Goal: Information Seeking & Learning: Learn about a topic

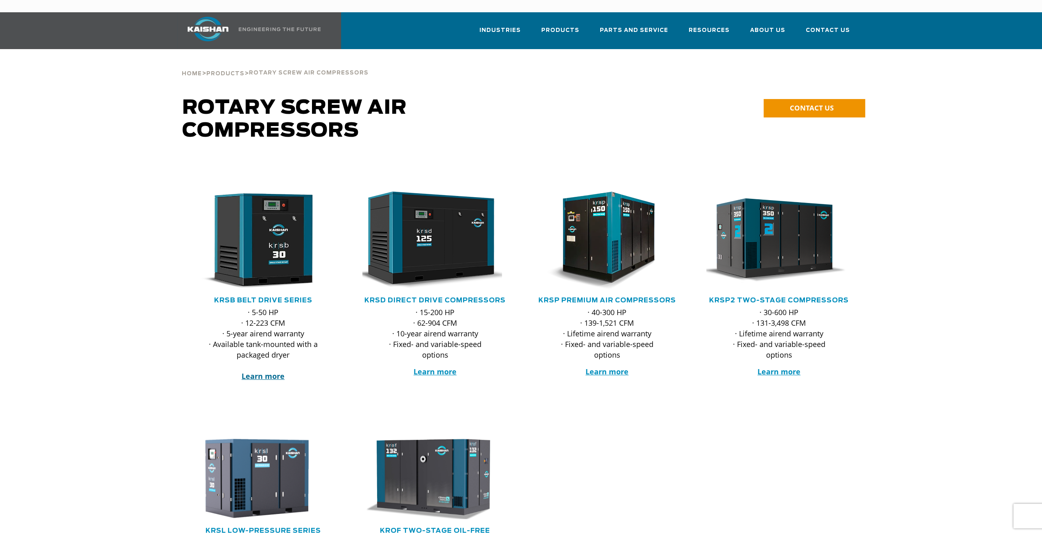
click at [267, 371] on strong "Learn more" at bounding box center [263, 376] width 43 height 10
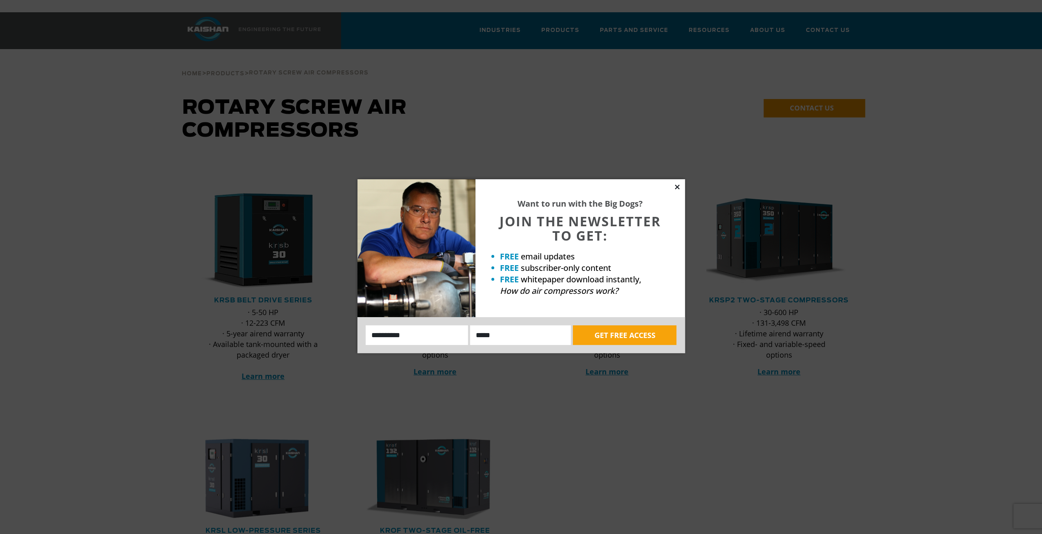
click at [678, 187] on icon at bounding box center [676, 186] width 7 height 7
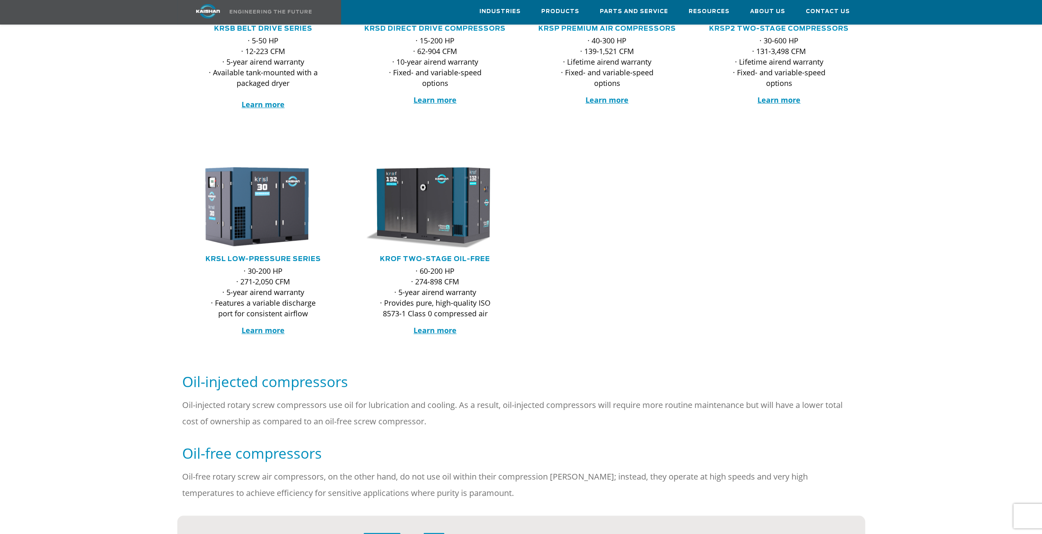
scroll to position [368, 0]
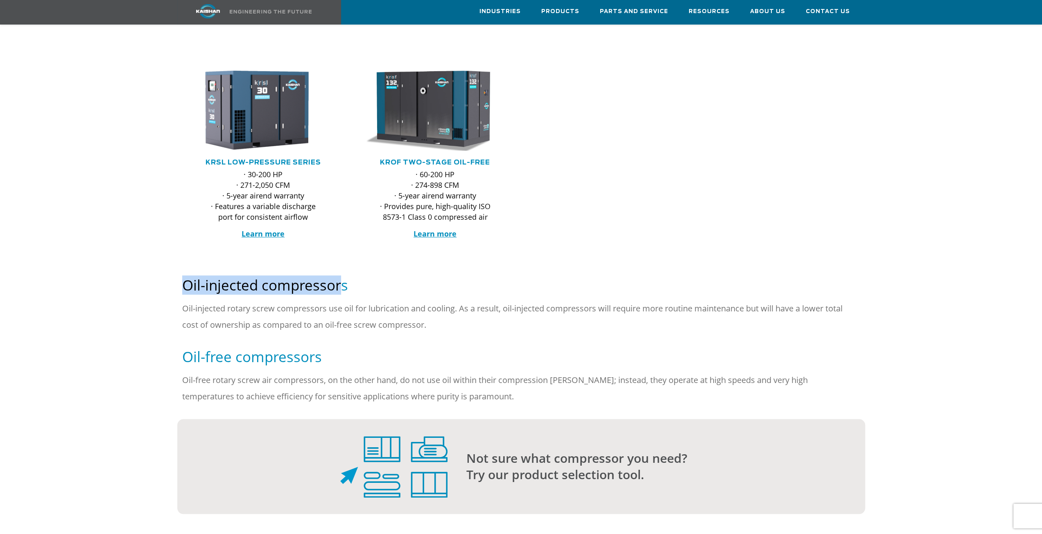
drag, startPoint x: 183, startPoint y: 268, endPoint x: 345, endPoint y: 283, distance: 163.2
click at [345, 290] on div "Oil-injected compressors" at bounding box center [521, 295] width 688 height 10
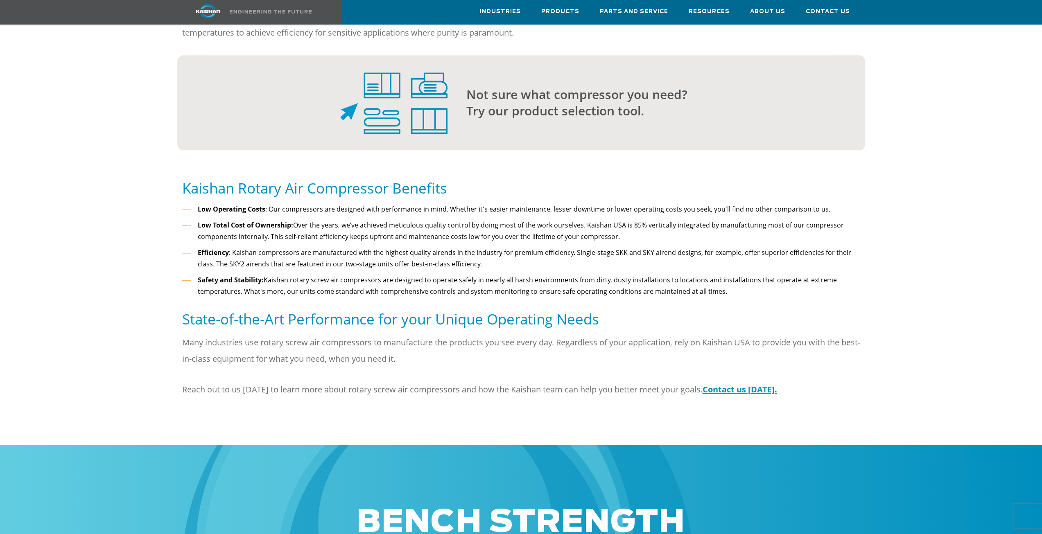
scroll to position [532, 0]
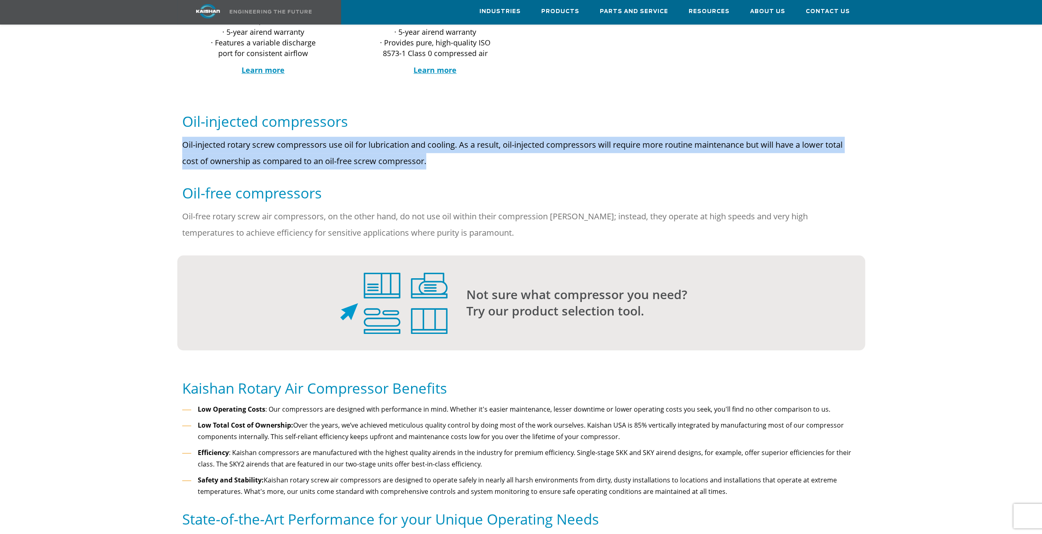
drag, startPoint x: 182, startPoint y: 131, endPoint x: 429, endPoint y: 155, distance: 248.0
click at [429, 155] on p "Oil-injected rotary screw compressors use oil for lubrication and cooling. As a…" at bounding box center [521, 153] width 678 height 33
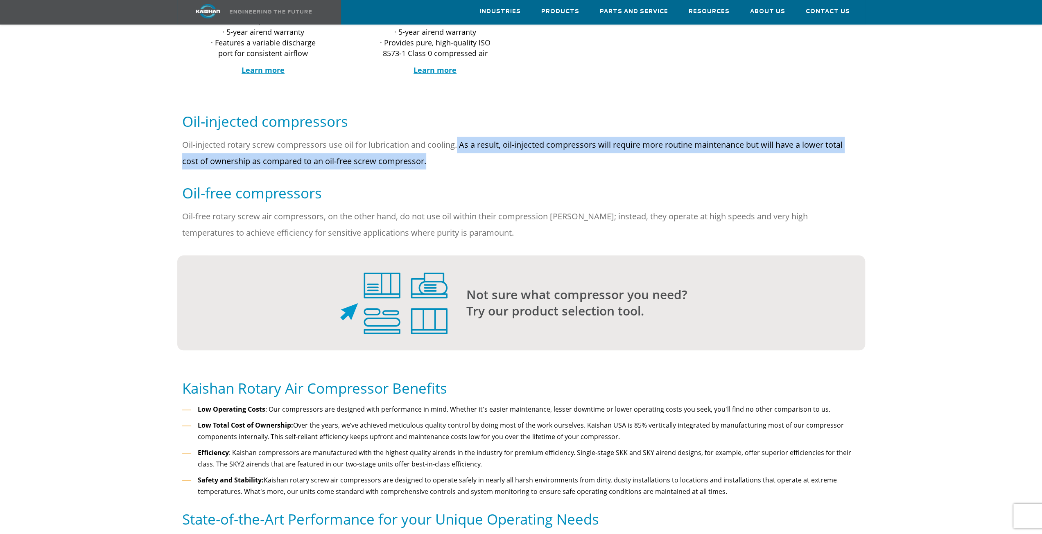
drag, startPoint x: 459, startPoint y: 134, endPoint x: 504, endPoint y: 141, distance: 45.6
click at [504, 141] on p "Oil-injected rotary screw compressors use oil for lubrication and cooling. As a…" at bounding box center [521, 153] width 678 height 33
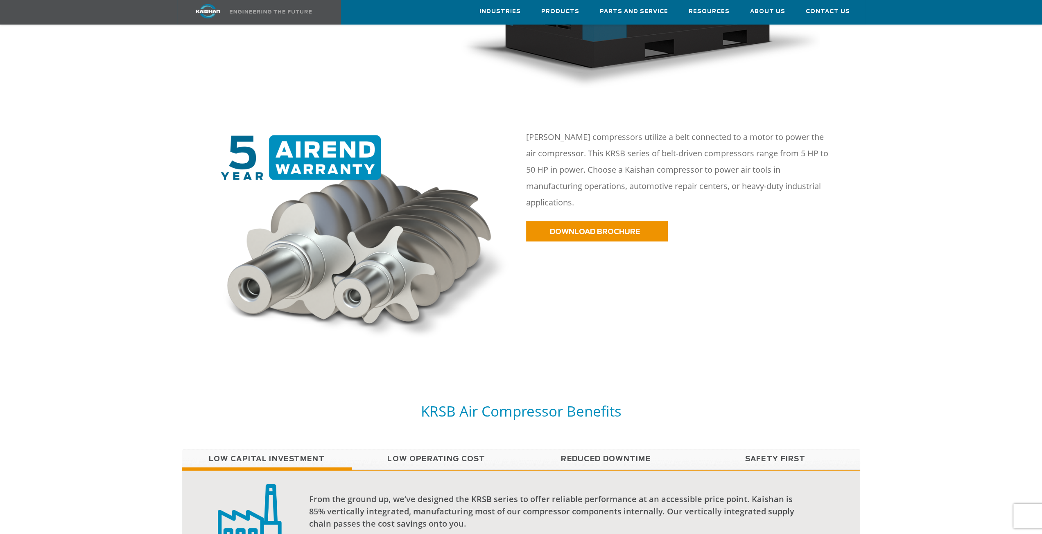
scroll to position [450, 0]
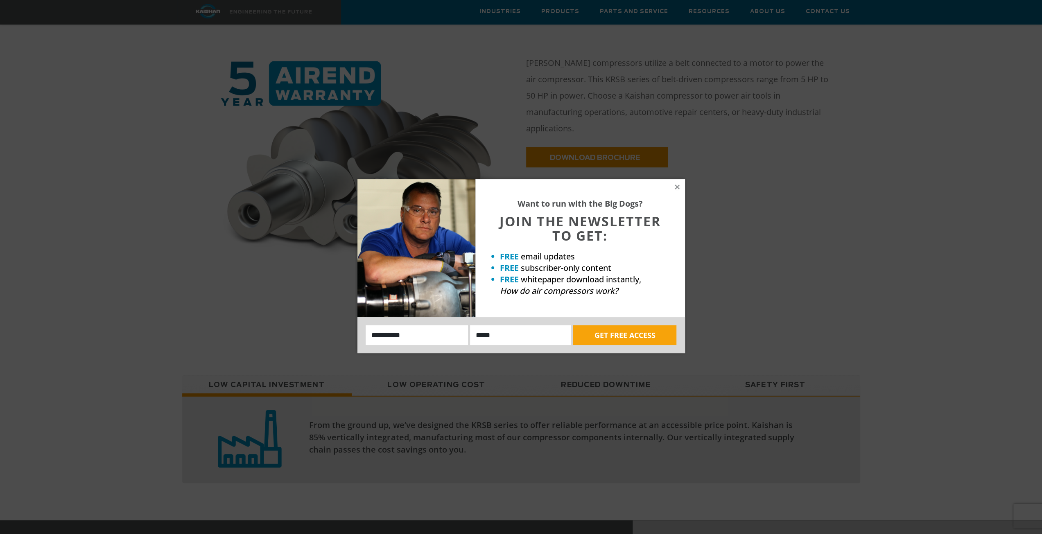
click at [140, 68] on div "Want to run with the Big Dogs? JOIN THE NEWSLETTER TO GET: FREE email updates F…" at bounding box center [521, 267] width 1042 height 534
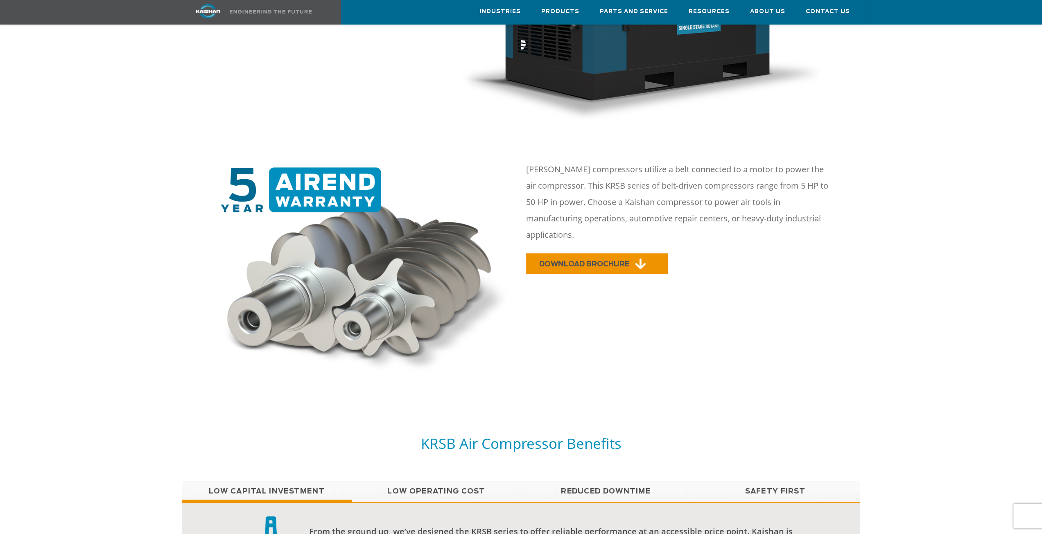
scroll to position [287, 0]
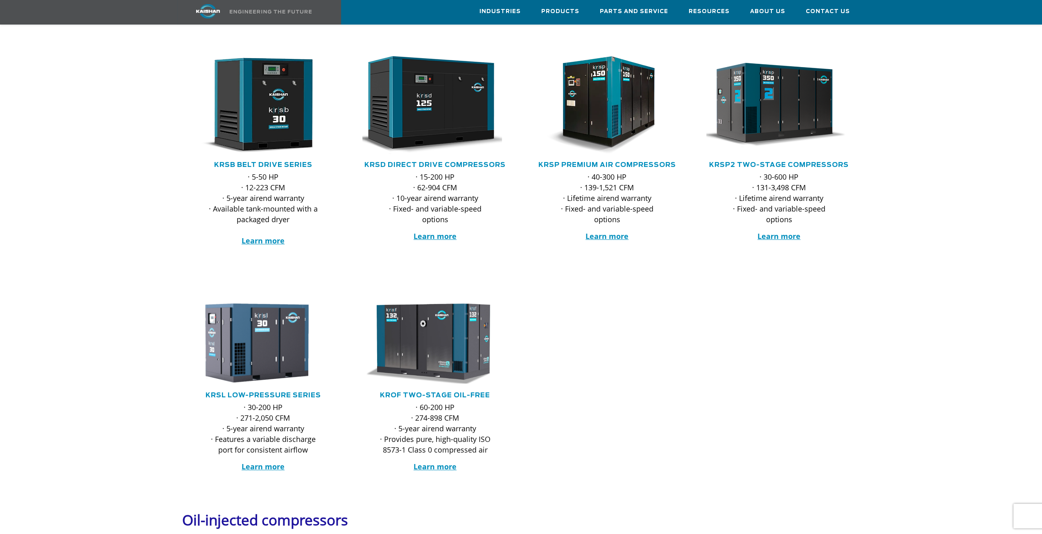
scroll to position [123, 0]
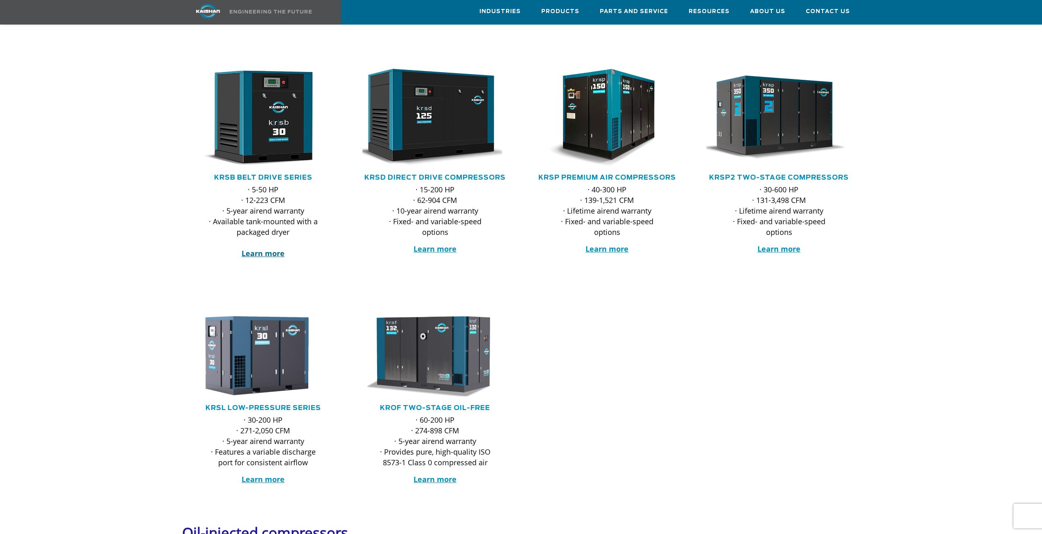
click at [266, 249] on strong "Learn more" at bounding box center [263, 254] width 43 height 10
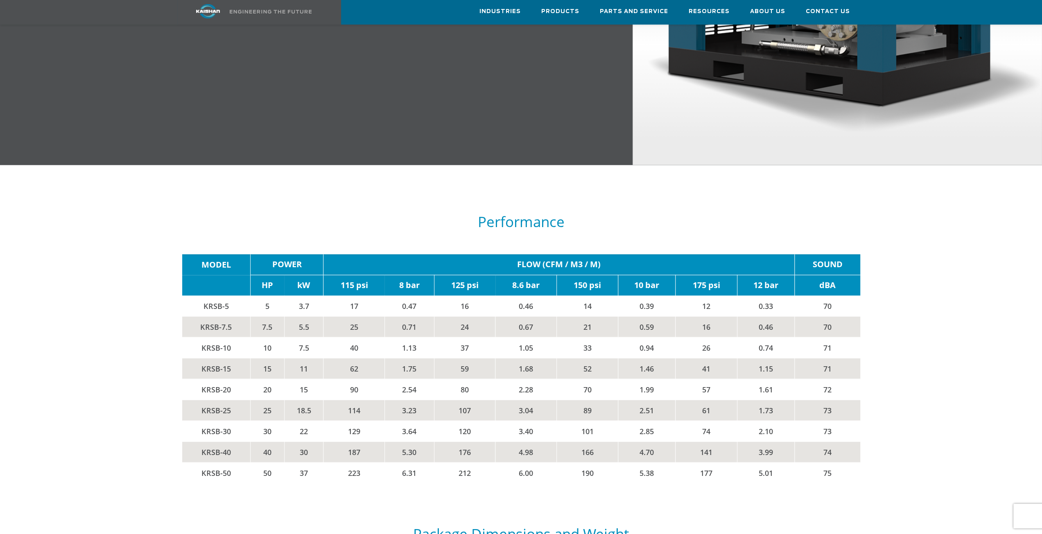
scroll to position [1310, 0]
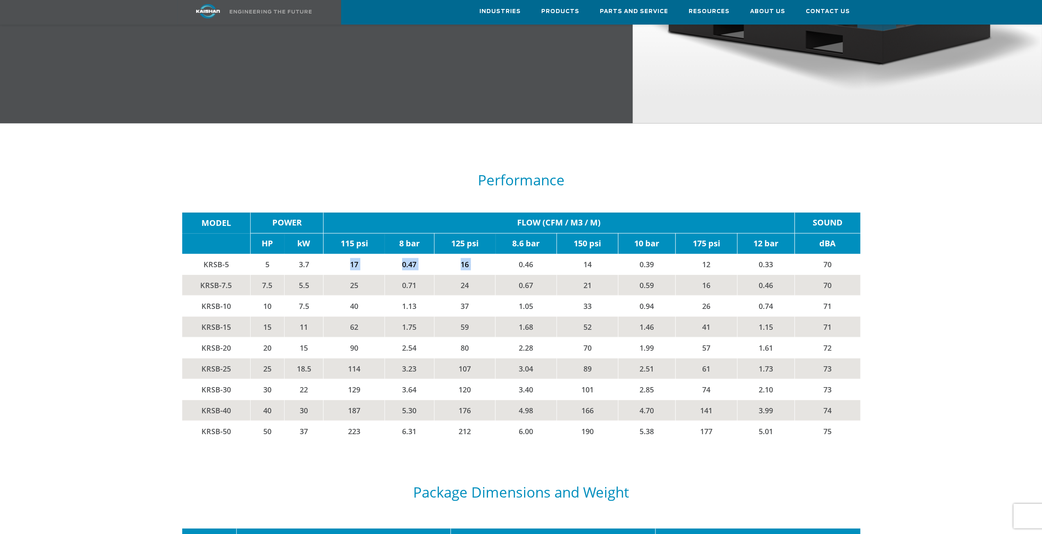
drag, startPoint x: 345, startPoint y: 252, endPoint x: 496, endPoint y: 250, distance: 151.5
click at [496, 254] on tr "KRSB-5 5 3.7 17 0.47 16 0.46 14 0.39 12 0.33 70" at bounding box center [521, 264] width 678 height 21
click at [496, 254] on td "0.46" at bounding box center [525, 264] width 61 height 21
drag, startPoint x: 345, startPoint y: 246, endPoint x: 417, endPoint y: 250, distance: 72.6
click at [417, 254] on tr "KRSB-5 5 3.7 17 0.47 16 0.46 14 0.39 12 0.33 70" at bounding box center [521, 264] width 678 height 21
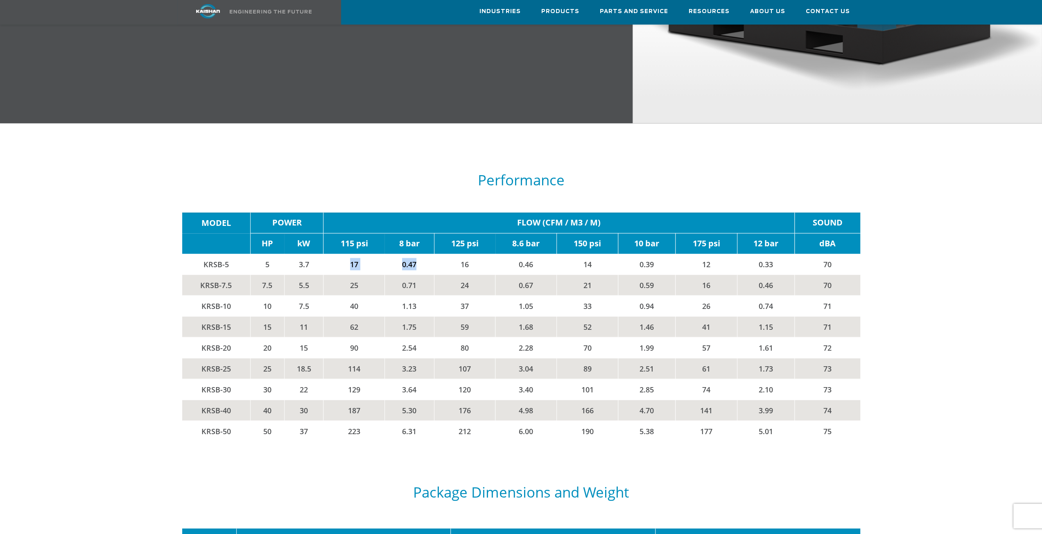
click at [417, 254] on td "0.47" at bounding box center [409, 264] width 50 height 21
drag, startPoint x: 401, startPoint y: 251, endPoint x: 418, endPoint y: 251, distance: 16.8
click at [418, 254] on td "0.47" at bounding box center [409, 264] width 50 height 21
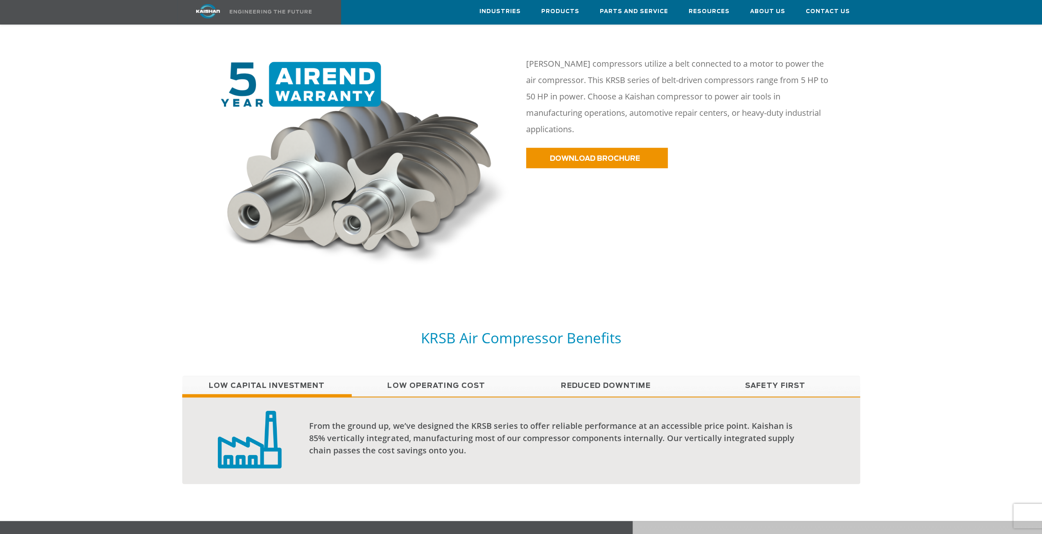
scroll to position [0, 0]
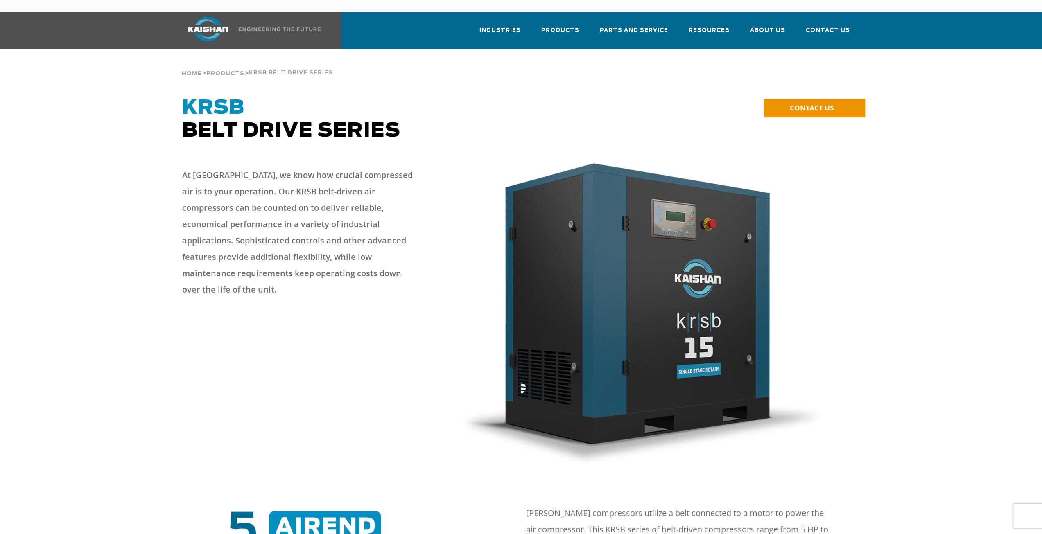
drag, startPoint x: 372, startPoint y: 199, endPoint x: 378, endPoint y: 81, distance: 118.1
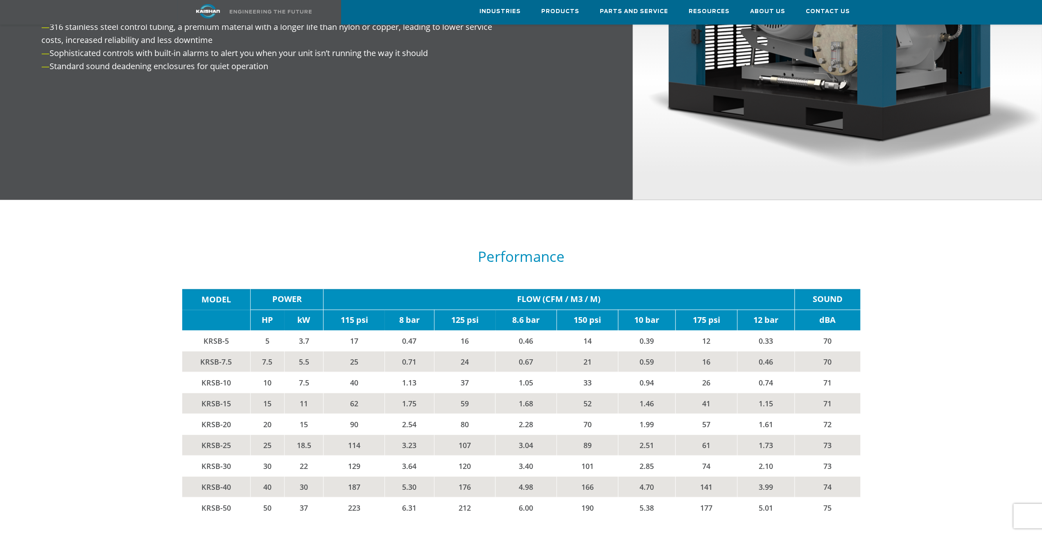
scroll to position [1310, 0]
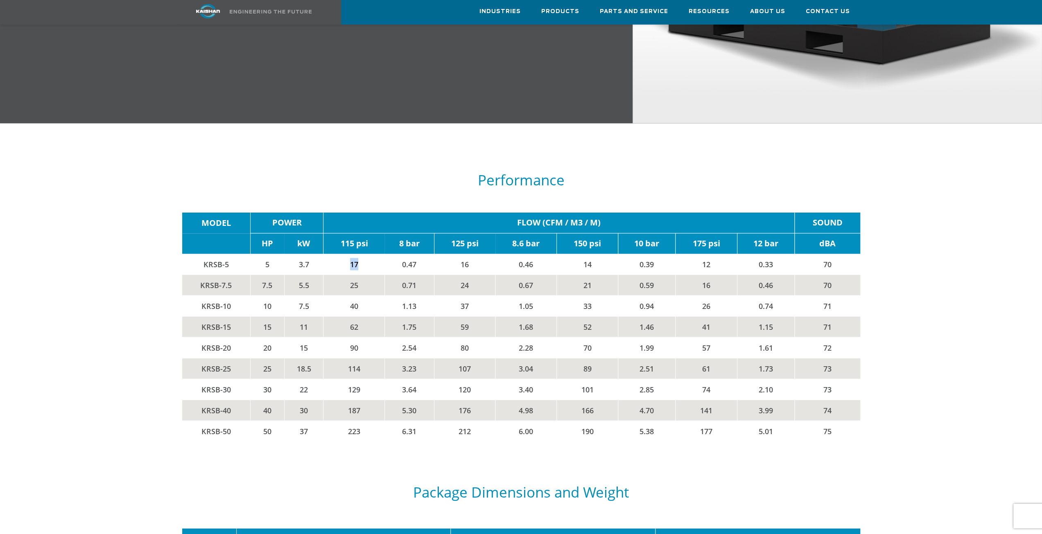
drag, startPoint x: 343, startPoint y: 248, endPoint x: 364, endPoint y: 249, distance: 20.9
click at [364, 254] on td "17" at bounding box center [353, 264] width 61 height 21
drag, startPoint x: 411, startPoint y: 245, endPoint x: 428, endPoint y: 245, distance: 17.6
click at [428, 254] on td "0.47" at bounding box center [409, 264] width 50 height 21
drag, startPoint x: 438, startPoint y: 250, endPoint x: 489, endPoint y: 251, distance: 50.8
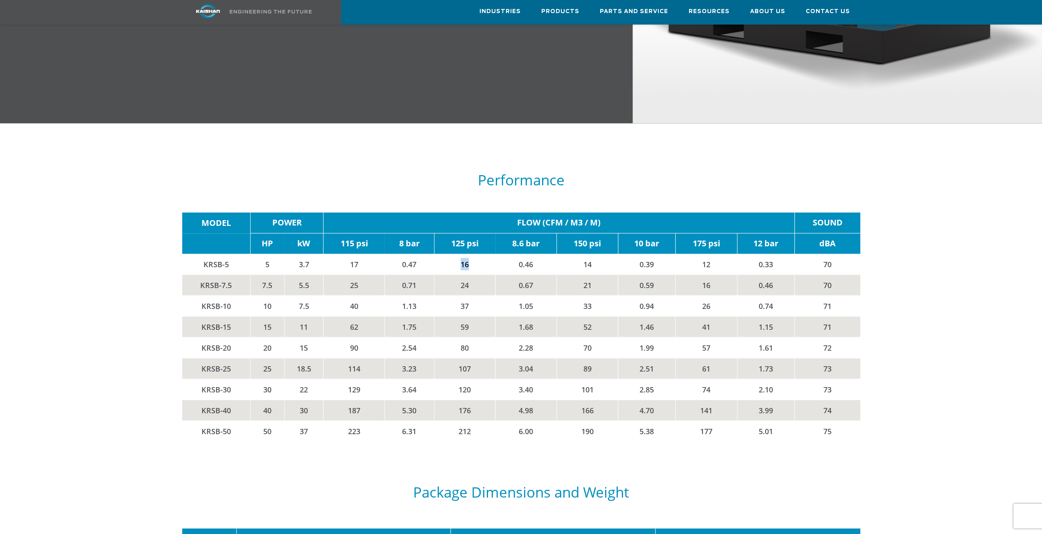
click at [483, 254] on td "16" at bounding box center [464, 264] width 61 height 21
drag, startPoint x: 499, startPoint y: 252, endPoint x: 651, endPoint y: 250, distance: 151.9
click at [649, 254] on tr "KRSB-5 5 3.7 17 0.47 16 0.46 14 0.39 12 0.33 70" at bounding box center [521, 264] width 678 height 21
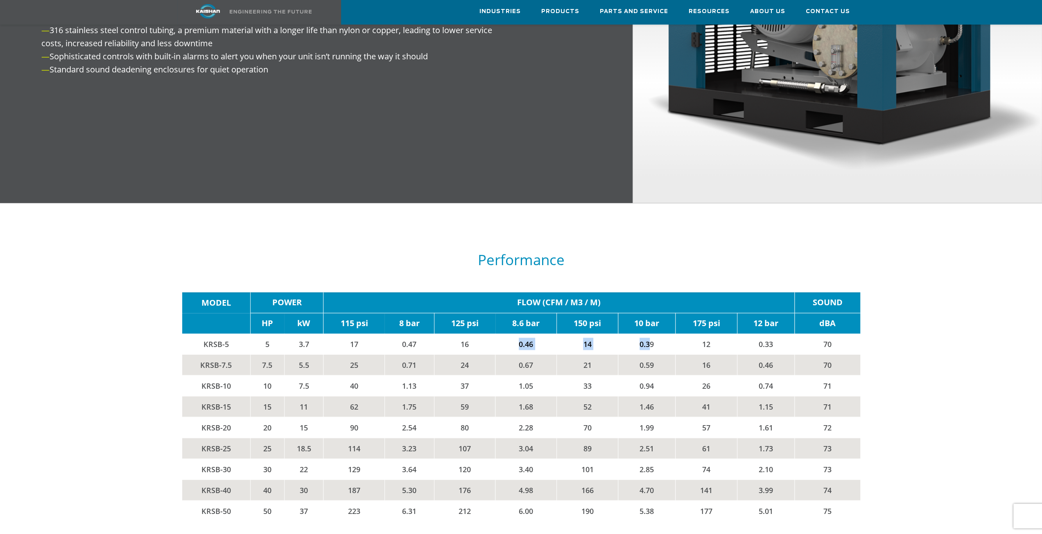
scroll to position [1146, 0]
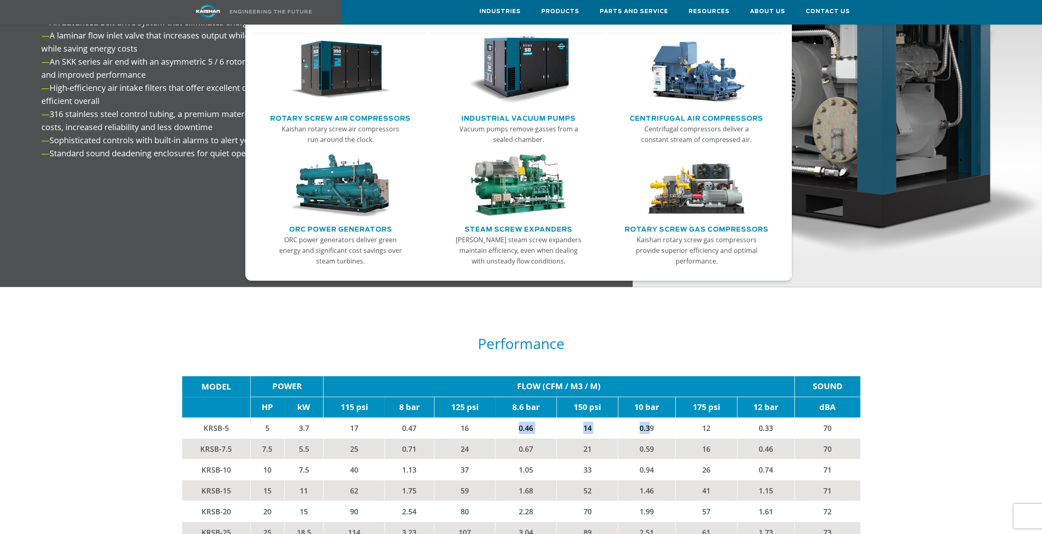
click at [355, 114] on link "Rotary Screw Air Compressors" at bounding box center [340, 117] width 140 height 12
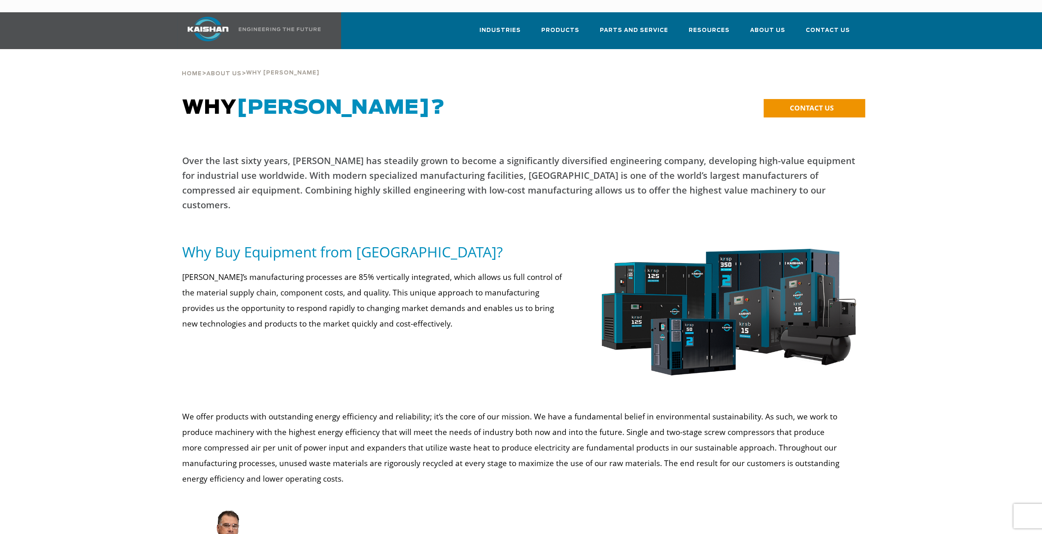
drag, startPoint x: 556, startPoint y: 351, endPoint x: 560, endPoint y: 126, distance: 225.2
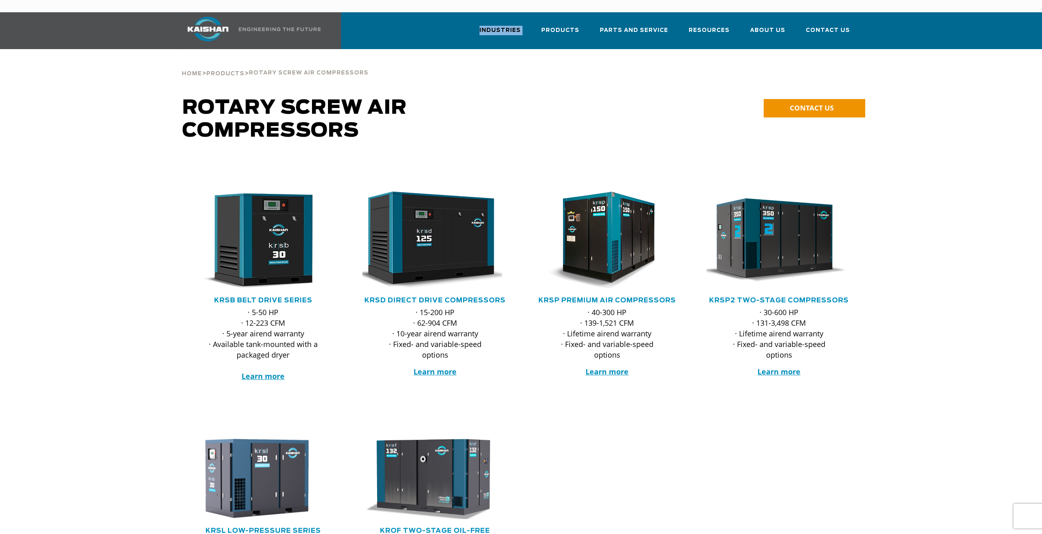
drag, startPoint x: 280, startPoint y: 205, endPoint x: 818, endPoint y: -36, distance: 590.1
click at [818, 0] on html "Industries Aerospace Agriculture Amusement Parks Aquaculture Automotive Aviatio…" at bounding box center [521, 267] width 1042 height 534
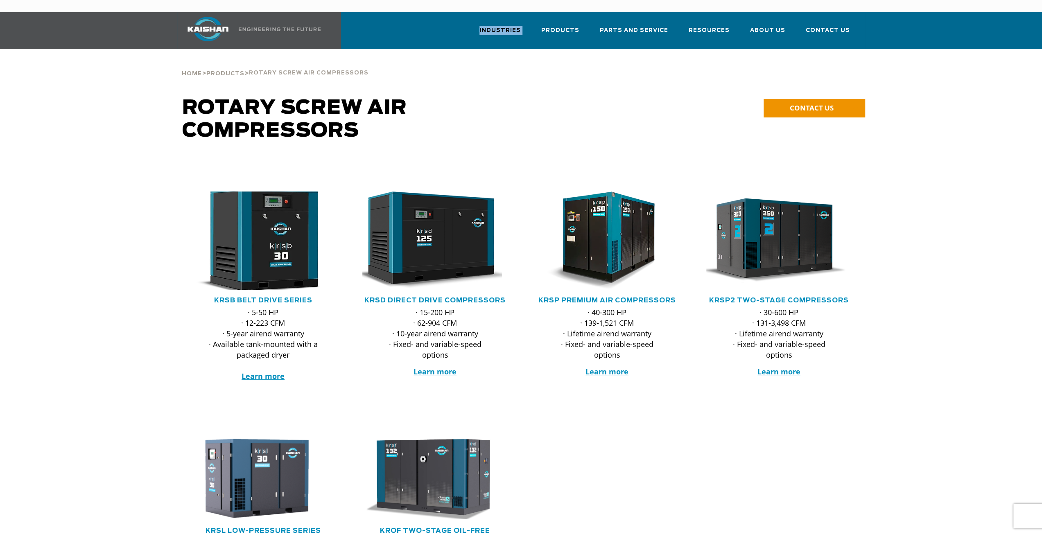
click at [281, 210] on img at bounding box center [257, 241] width 160 height 108
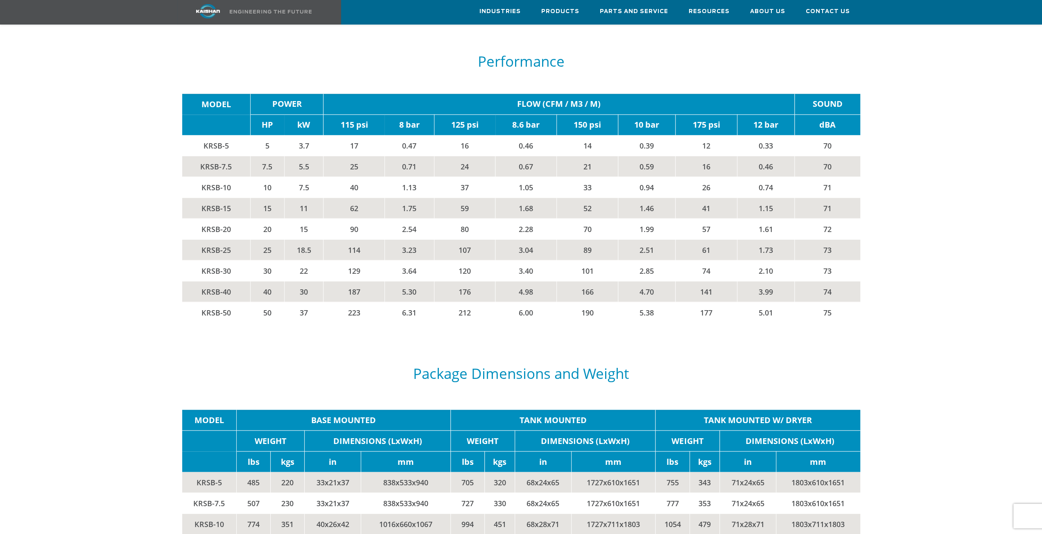
scroll to position [1351, 0]
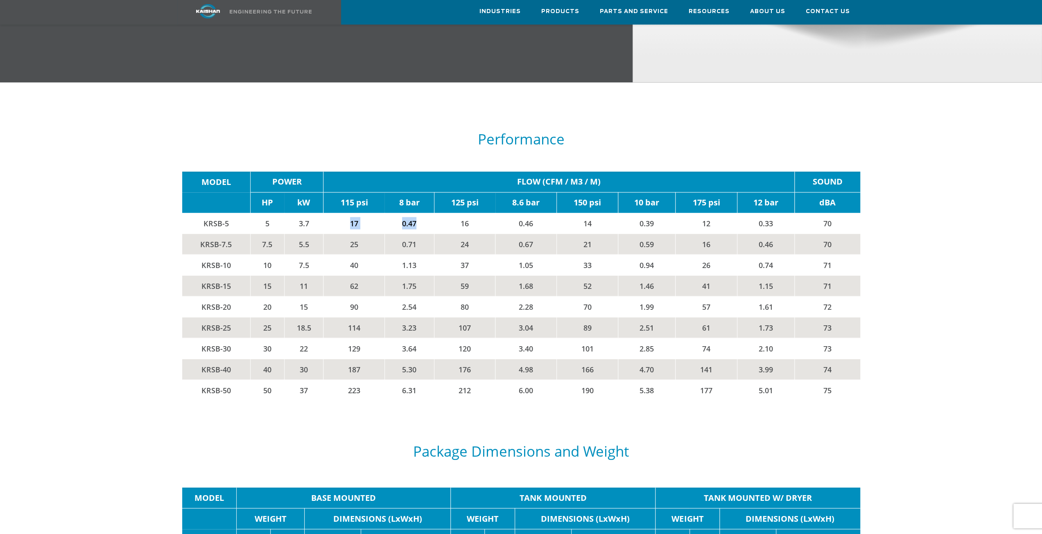
drag, startPoint x: 344, startPoint y: 207, endPoint x: 422, endPoint y: 207, distance: 77.8
click at [422, 213] on tr "KRSB-5 5 3.7 17 0.47 16 0.46 14 0.39 12 0.33 70" at bounding box center [521, 223] width 678 height 21
click at [422, 213] on td "0.47" at bounding box center [409, 223] width 50 height 21
drag, startPoint x: 410, startPoint y: 208, endPoint x: 788, endPoint y: 208, distance: 377.9
click at [788, 213] on tr "KRSB-5 5 3.7 17 0.47 16 0.46 14 0.39 12 0.33 70" at bounding box center [521, 223] width 678 height 21
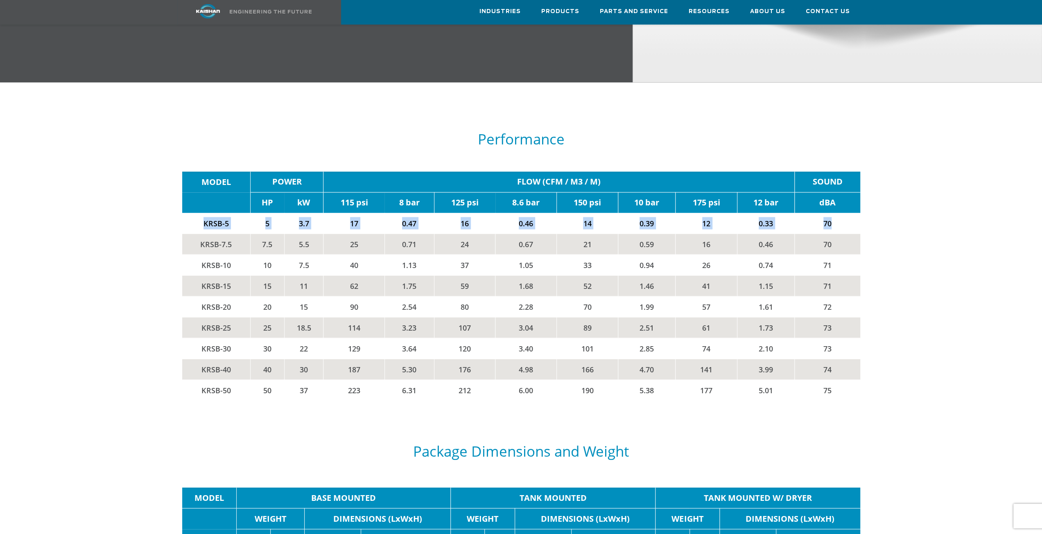
drag, startPoint x: 840, startPoint y: 212, endPoint x: 190, endPoint y: 214, distance: 650.2
click at [190, 213] on tr "KRSB-5 5 3.7 17 0.47 16 0.46 14 0.39 12 0.33 70" at bounding box center [521, 223] width 678 height 21
click at [189, 214] on td "KRSB-5" at bounding box center [216, 223] width 68 height 21
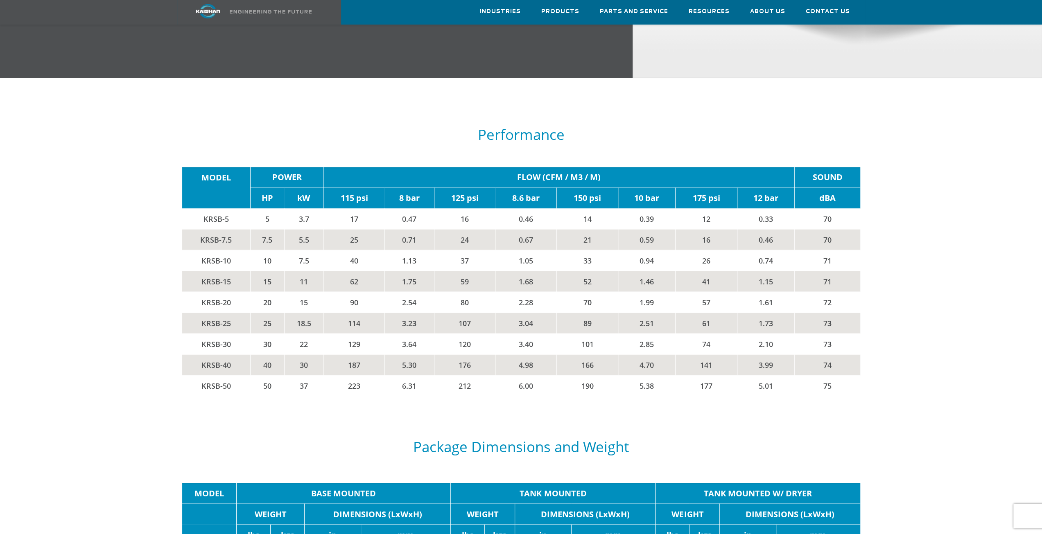
scroll to position [1310, 0]
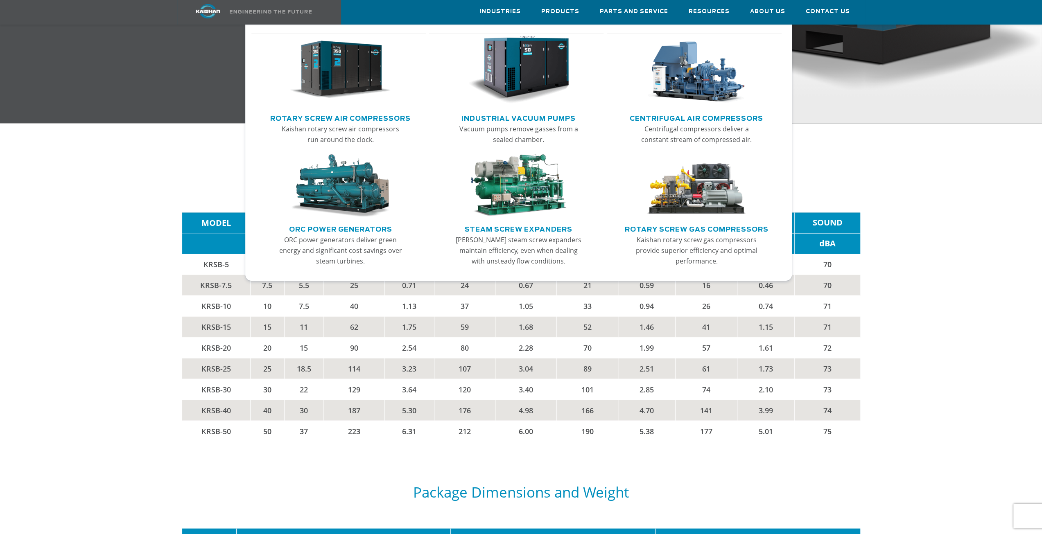
click at [374, 114] on link "Rotary Screw Air Compressors" at bounding box center [340, 117] width 140 height 12
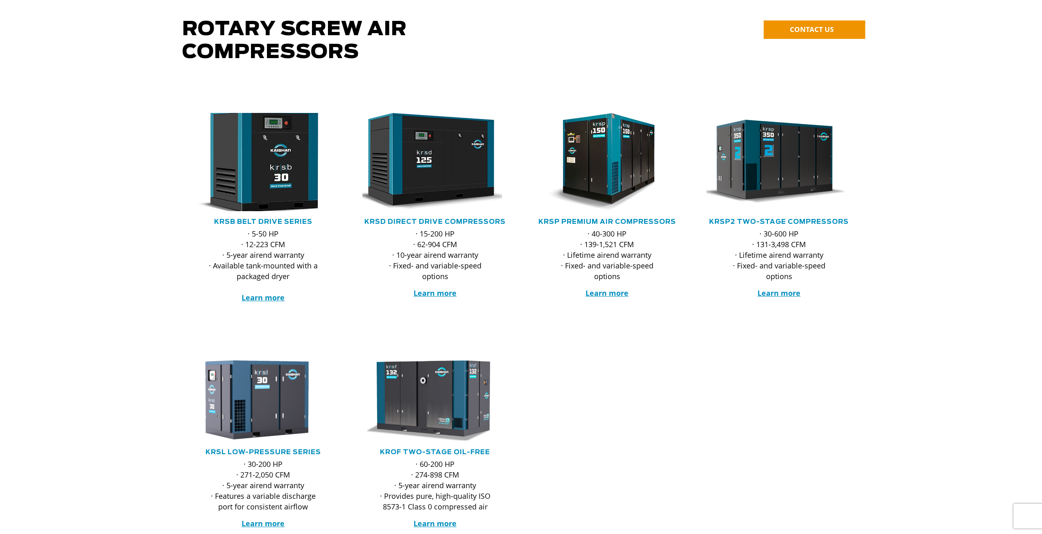
scroll to position [205, 0]
